Goal: Task Accomplishment & Management: Use online tool/utility

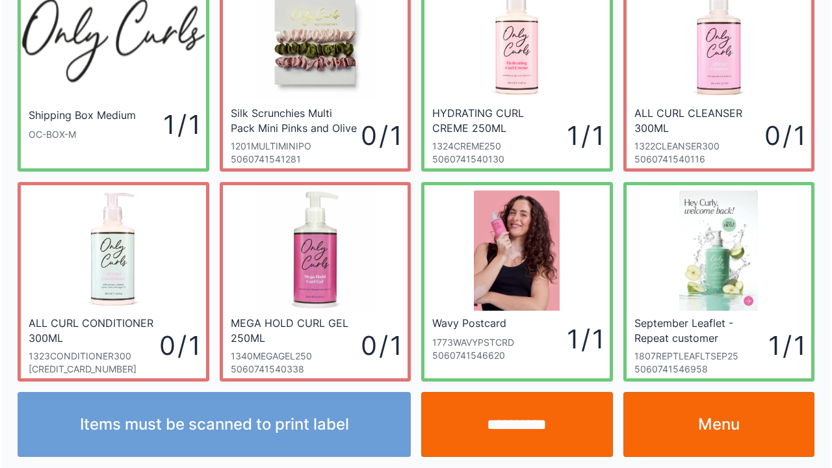
scroll to position [75, 0]
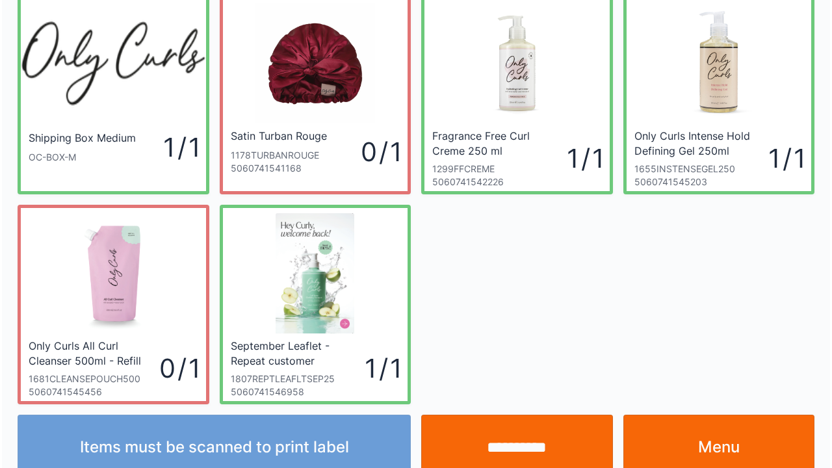
scroll to position [75, 0]
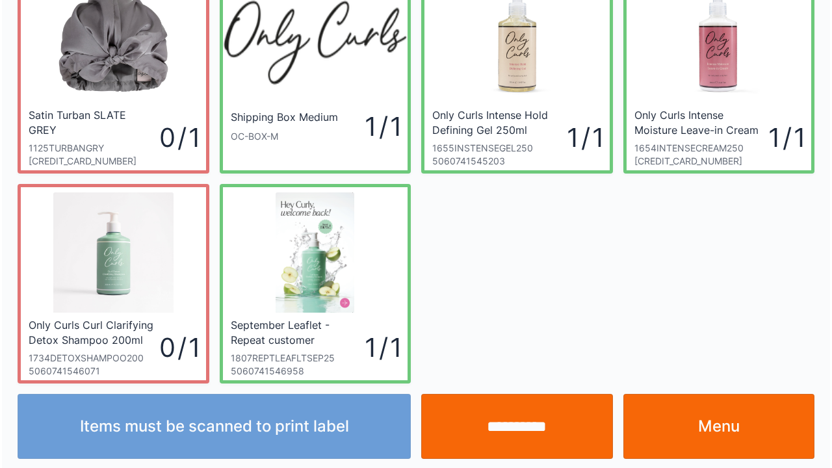
scroll to position [75, 0]
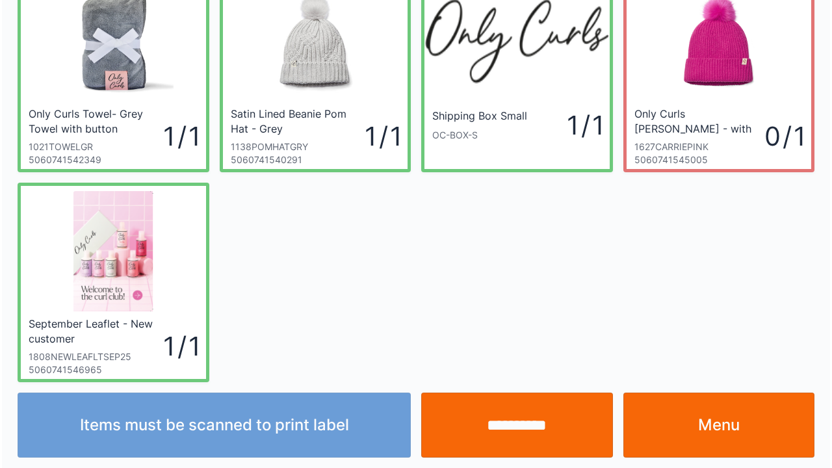
scroll to position [75, 0]
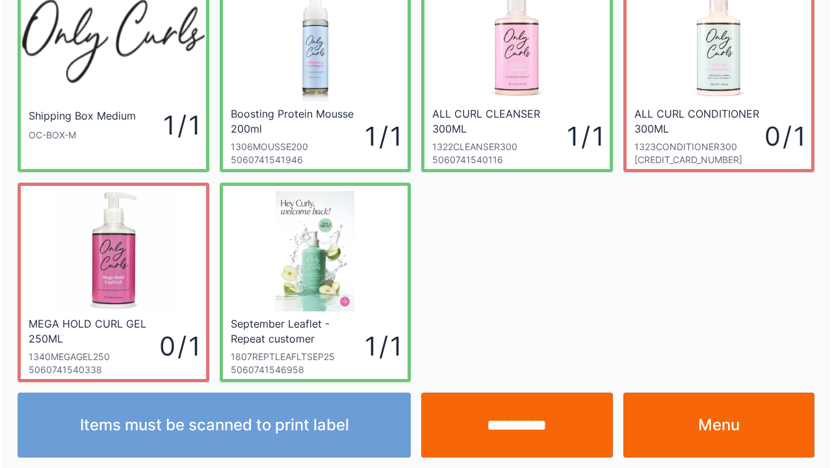
scroll to position [75, 0]
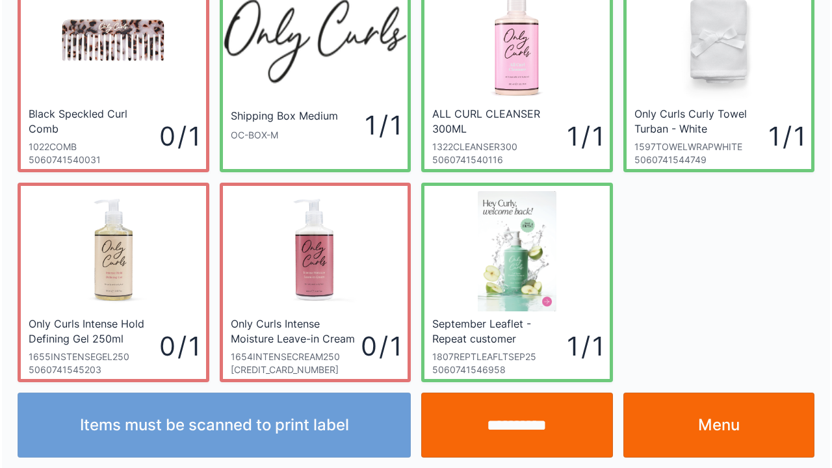
scroll to position [75, 0]
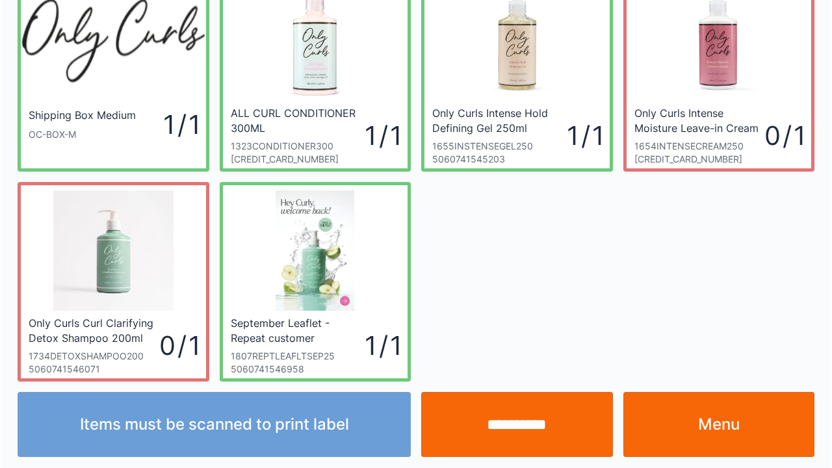
scroll to position [75, 0]
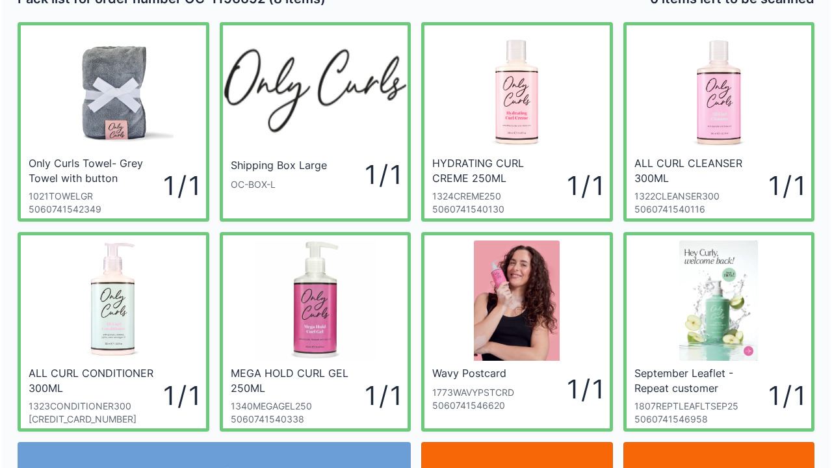
scroll to position [26, 0]
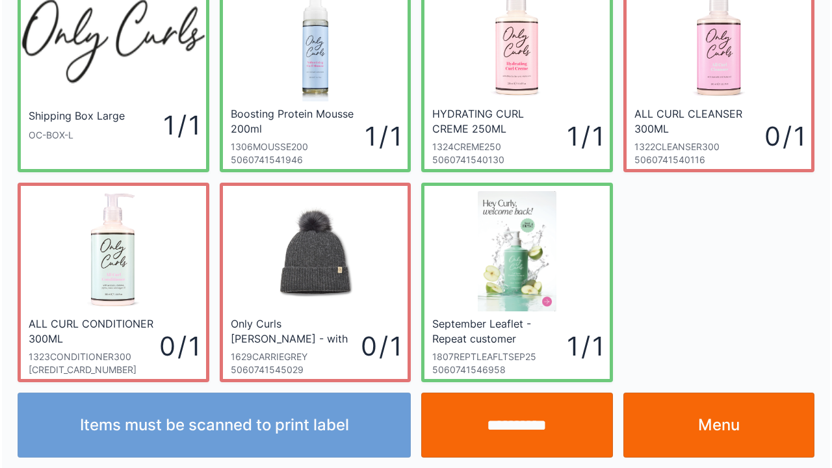
scroll to position [75, 0]
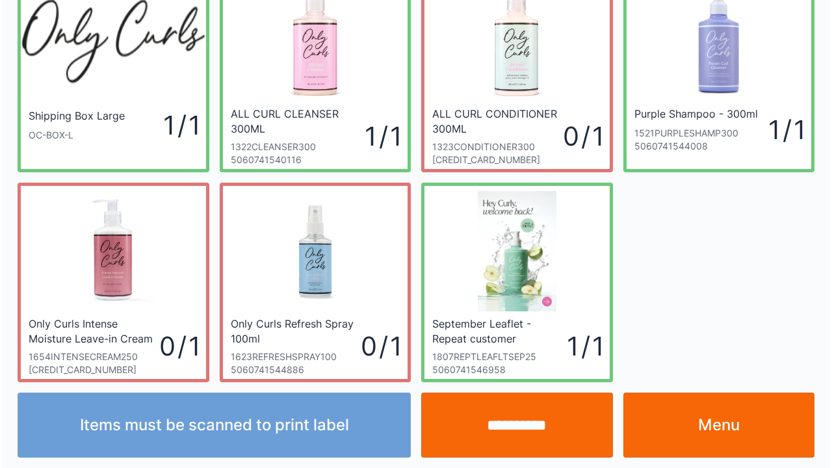
scroll to position [75, 0]
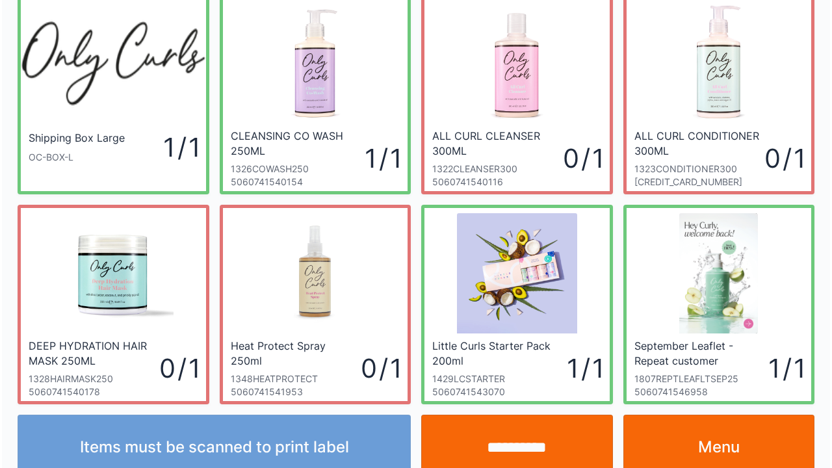
scroll to position [75, 0]
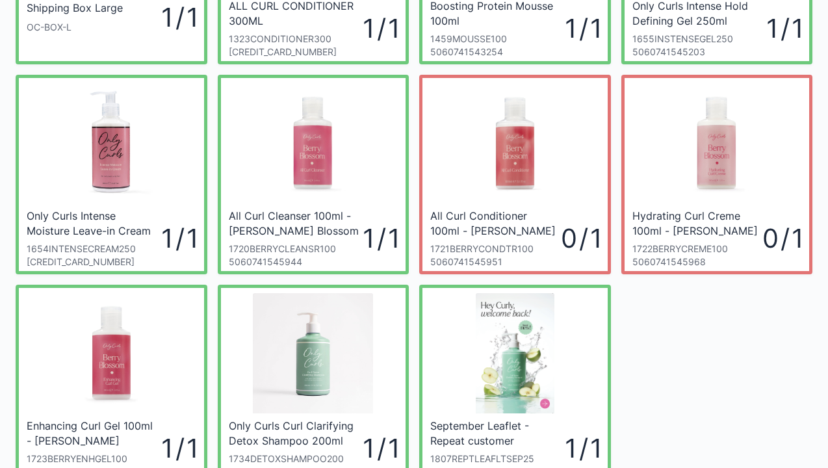
scroll to position [208, 0]
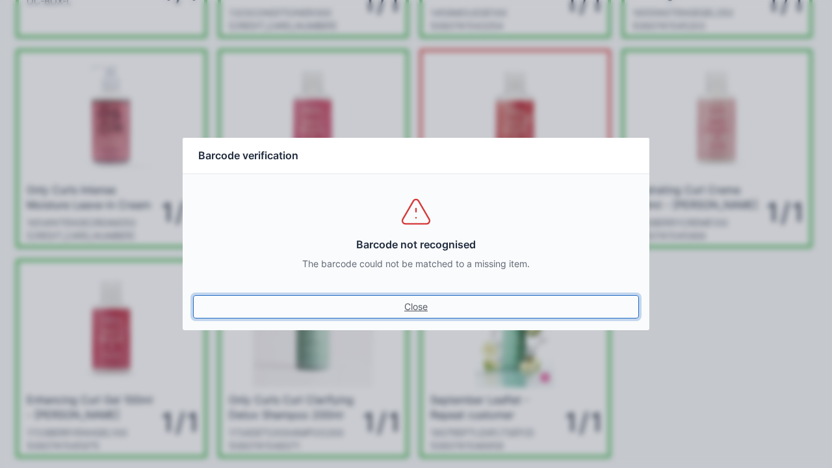
click at [404, 308] on link "Close" at bounding box center [416, 306] width 446 height 23
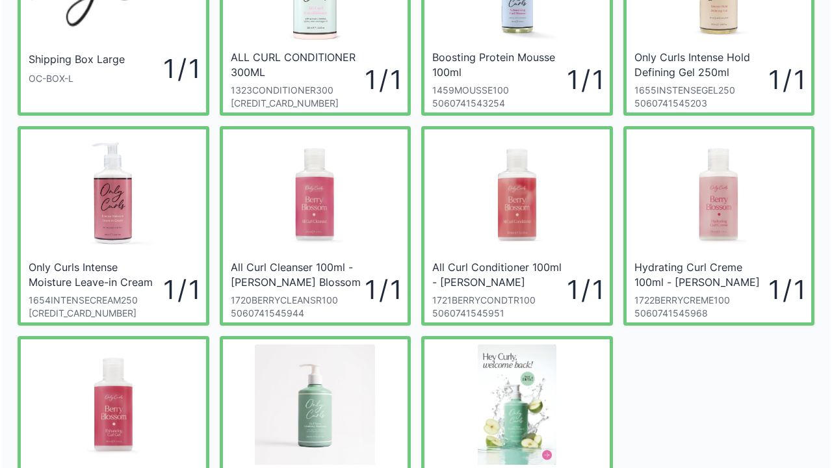
scroll to position [133, 0]
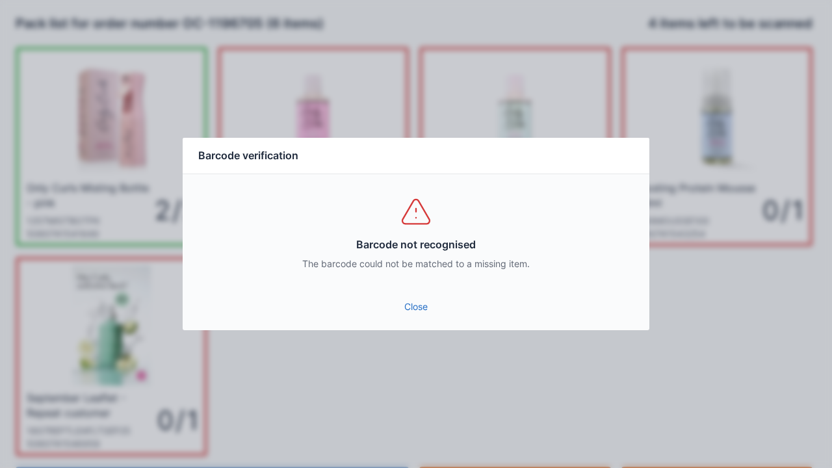
click at [417, 326] on div "Close" at bounding box center [416, 310] width 467 height 39
click at [416, 317] on link "Close" at bounding box center [416, 306] width 446 height 23
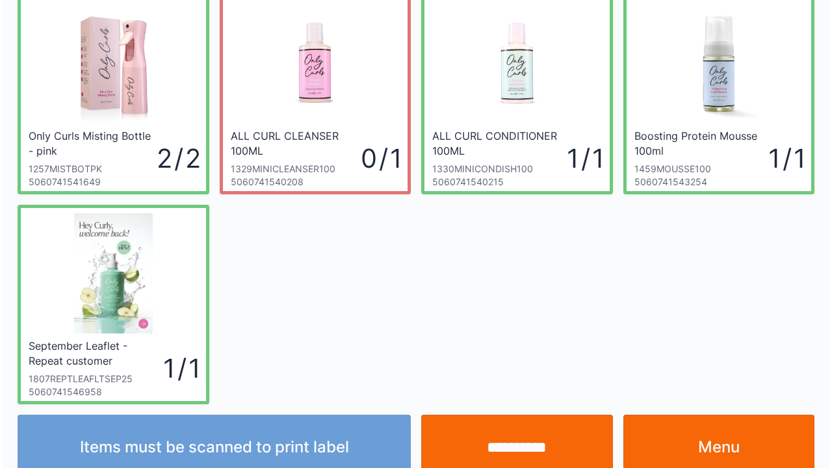
scroll to position [75, 0]
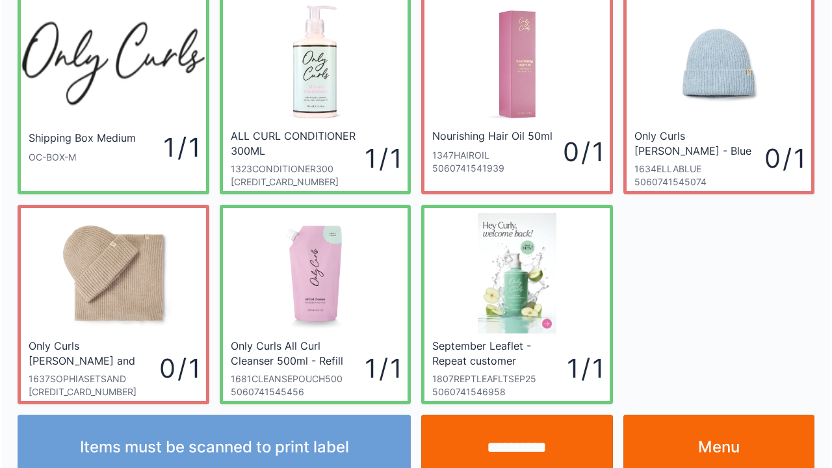
scroll to position [75, 0]
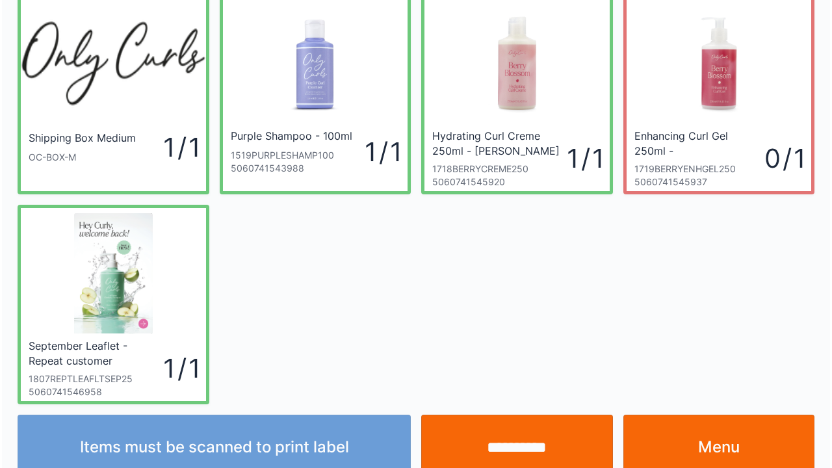
scroll to position [75, 0]
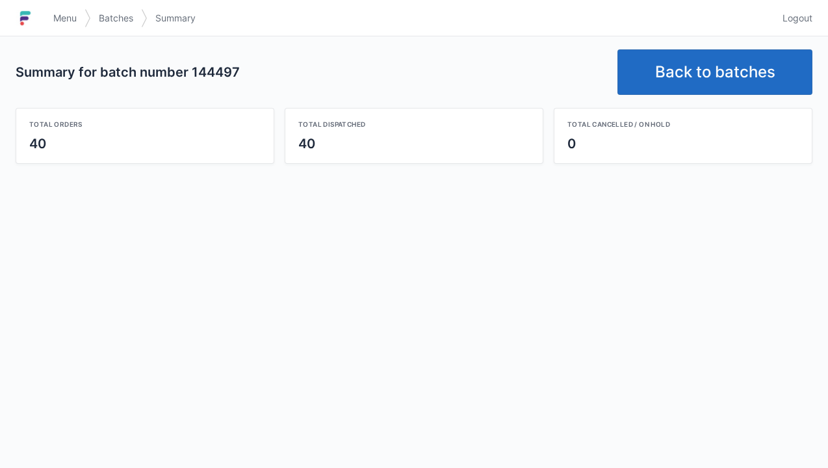
click at [35, 15] on img at bounding box center [25, 18] width 19 height 21
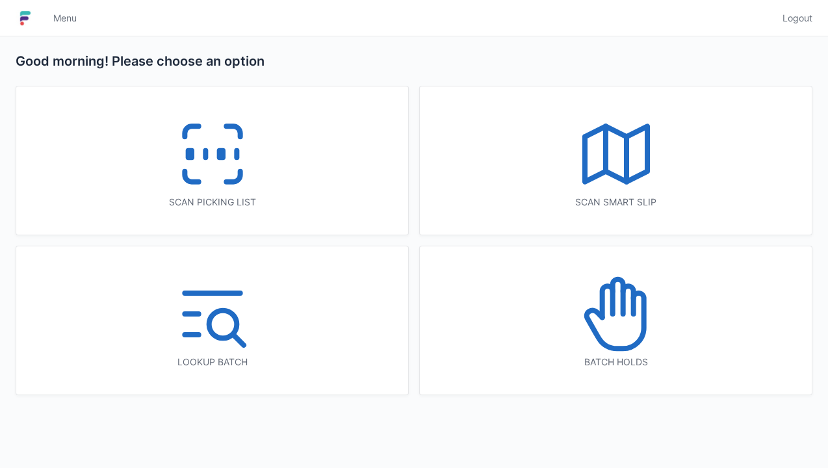
click at [208, 159] on icon at bounding box center [212, 153] width 83 height 83
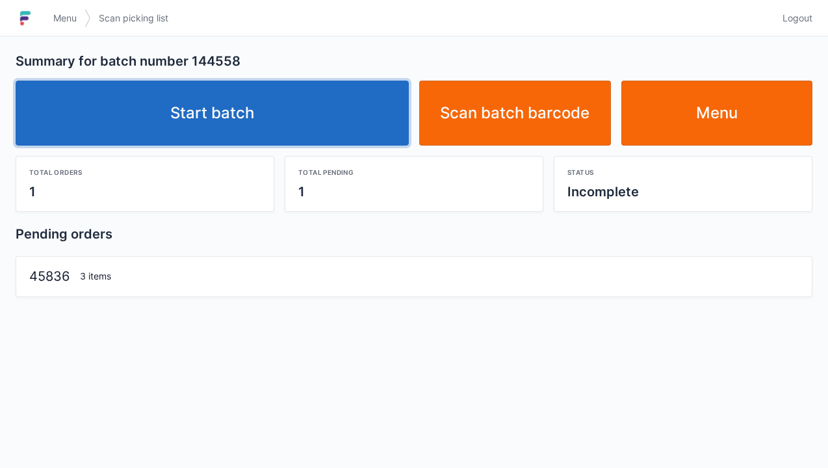
click at [214, 126] on link "Start batch" at bounding box center [212, 113] width 393 height 65
